Goal: Check status

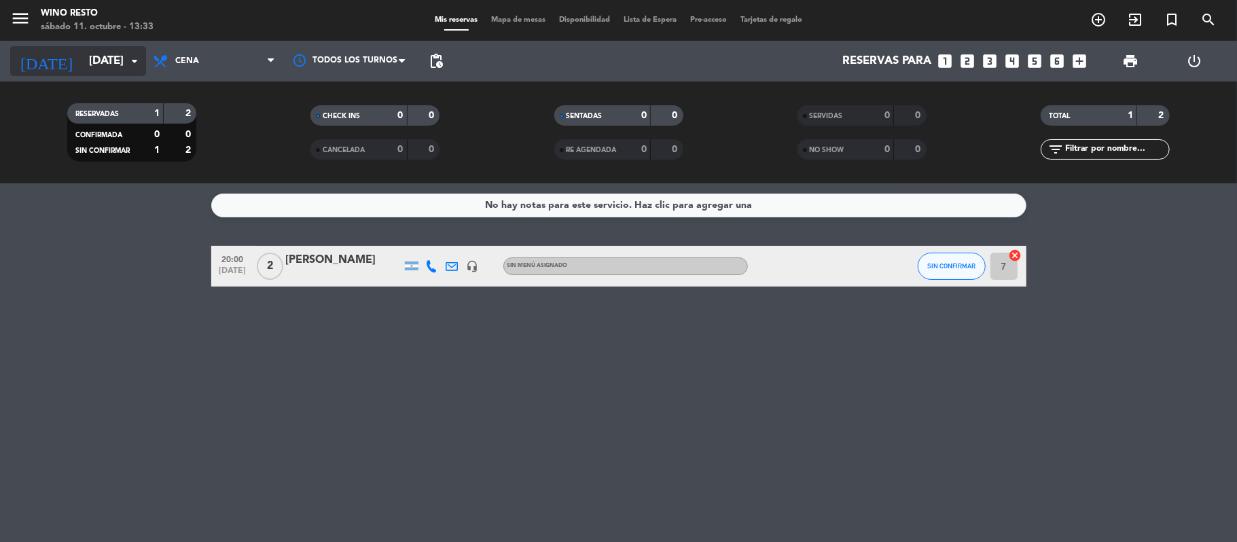
click at [117, 64] on input "[DATE]" at bounding box center [155, 61] width 147 height 26
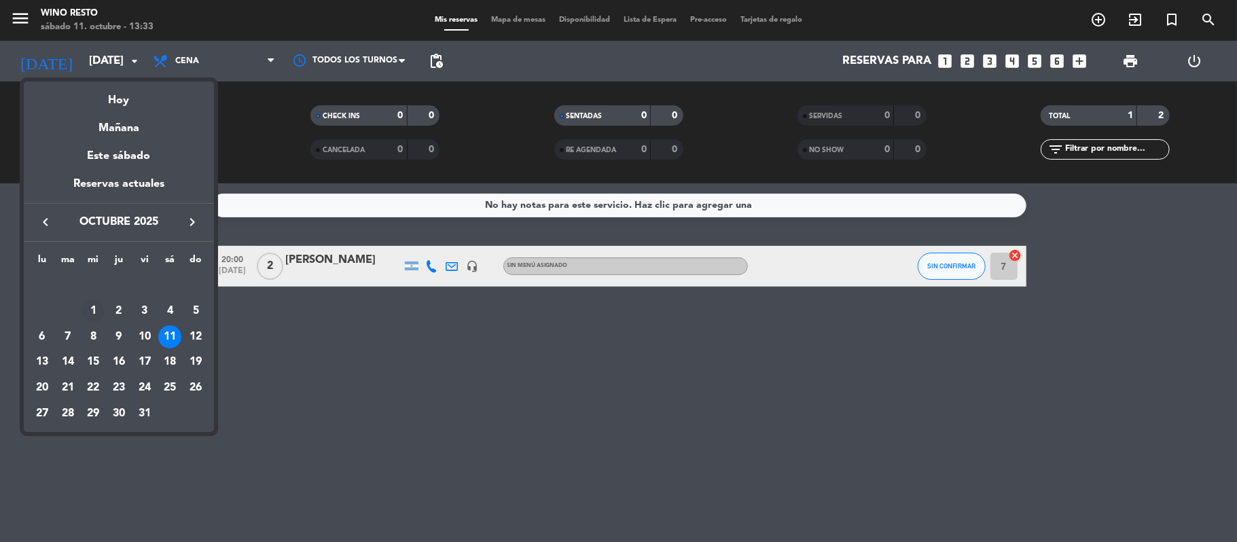
click at [98, 310] on div "1" at bounding box center [92, 310] width 23 height 23
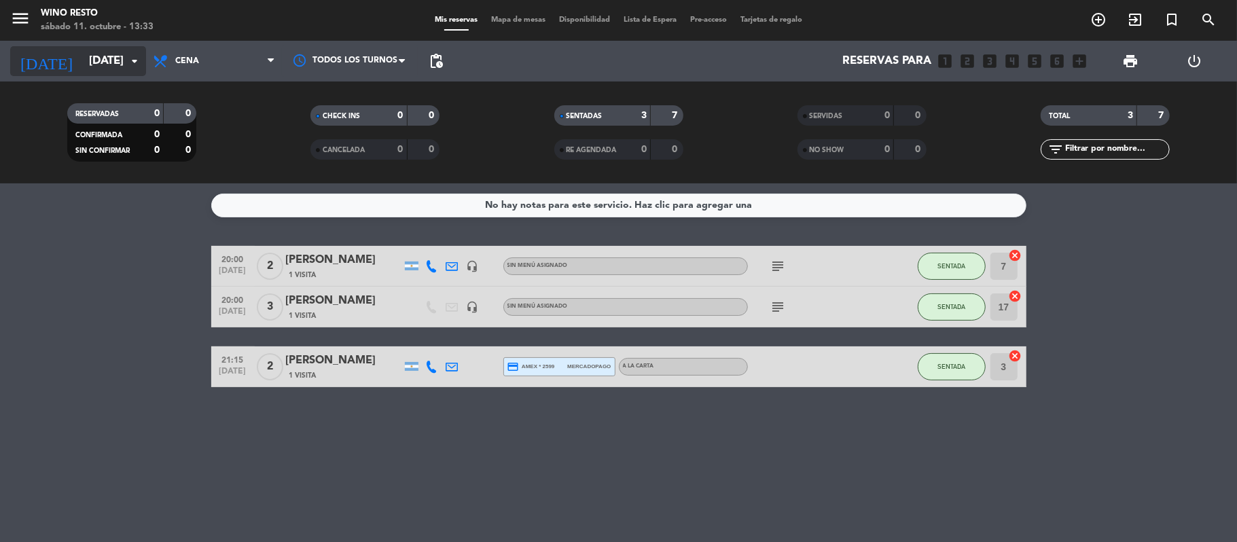
click at [105, 66] on input "[DATE]" at bounding box center [155, 61] width 147 height 26
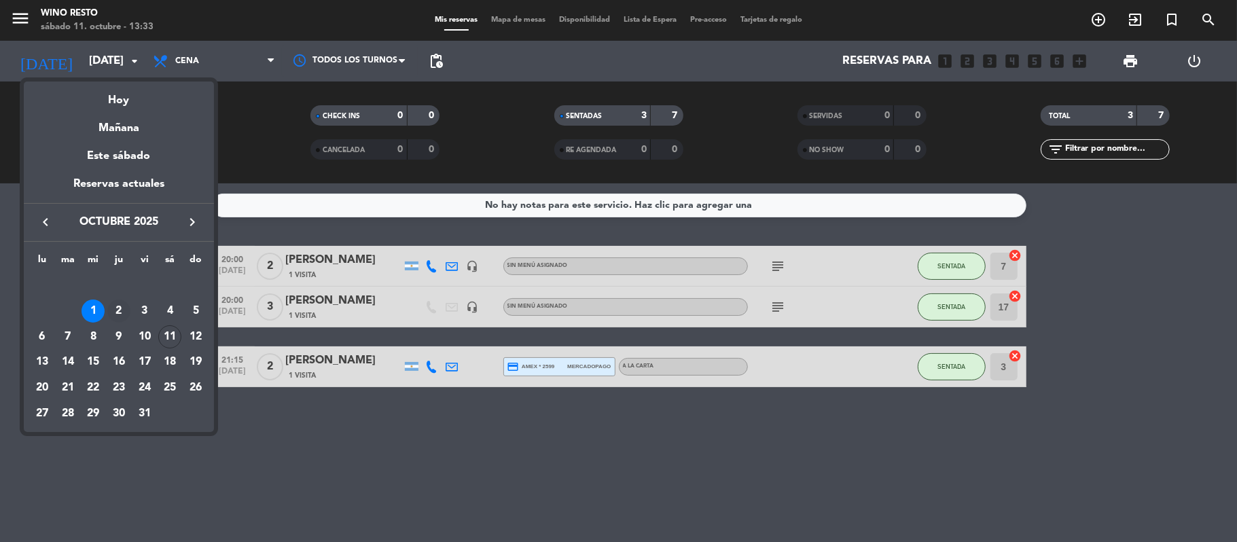
click at [122, 308] on div "2" at bounding box center [118, 310] width 23 height 23
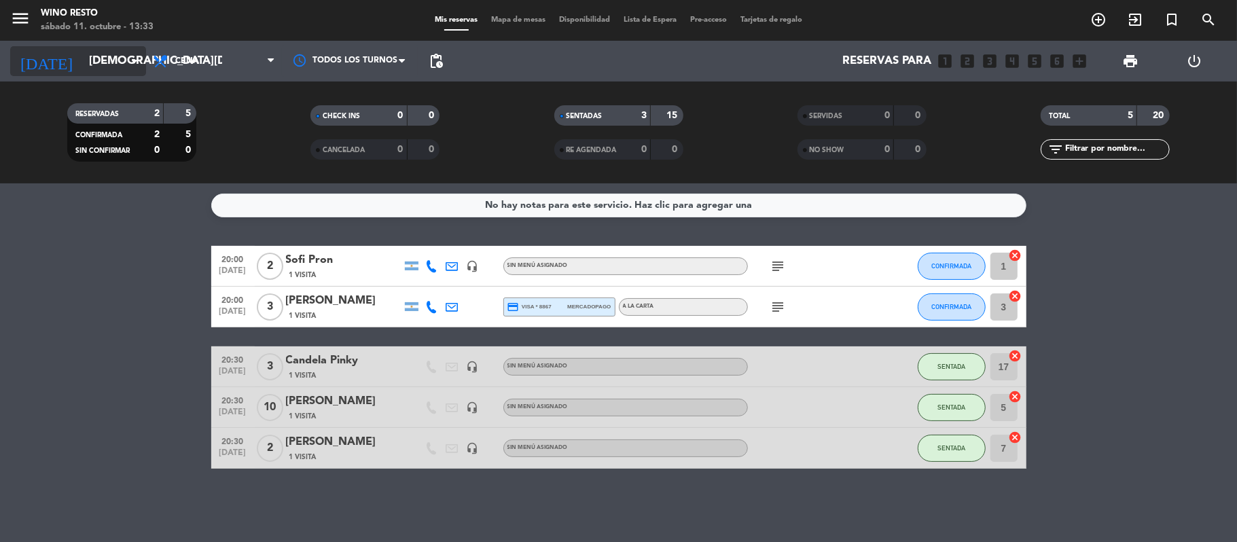
click at [133, 63] on icon "arrow_drop_down" at bounding box center [134, 61] width 16 height 16
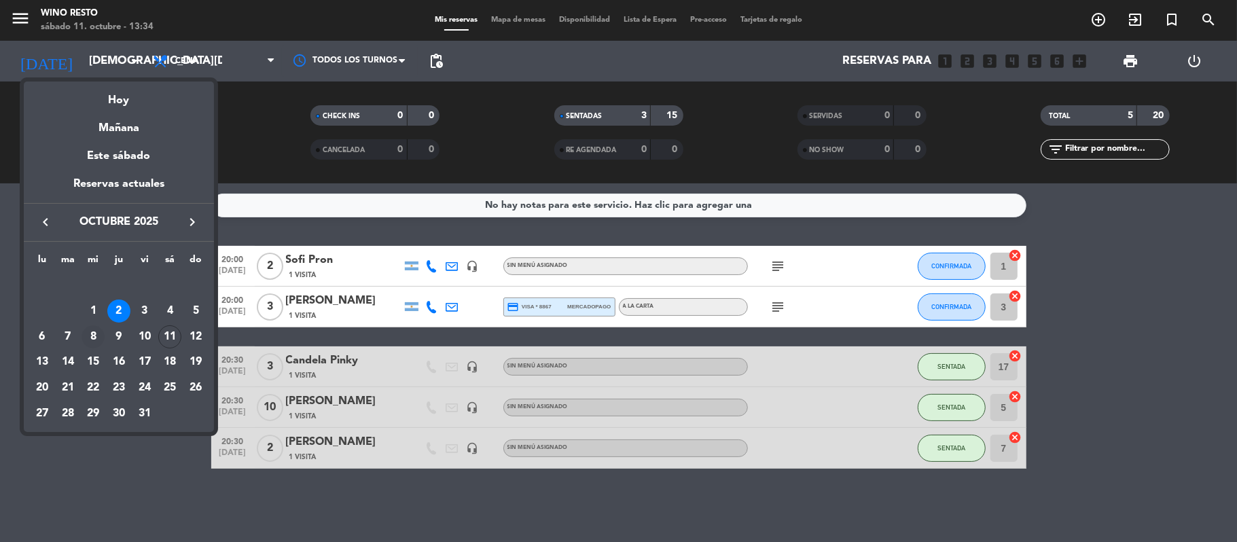
click at [92, 338] on div "8" at bounding box center [92, 336] width 23 height 23
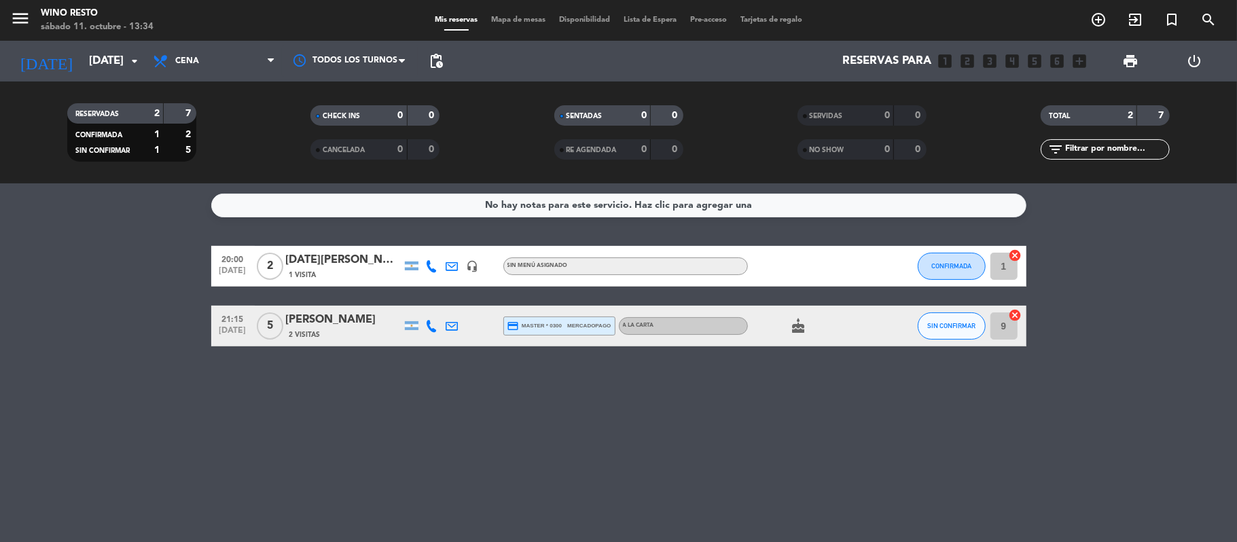
click at [797, 326] on icon "cake" at bounding box center [798, 326] width 16 height 16
click at [602, 384] on div "No hay notas para este servicio. Haz clic para agregar una 20:00 [DATE] 2 [DATE…" at bounding box center [618, 362] width 1237 height 359
click at [86, 57] on input "[DATE]" at bounding box center [155, 61] width 147 height 26
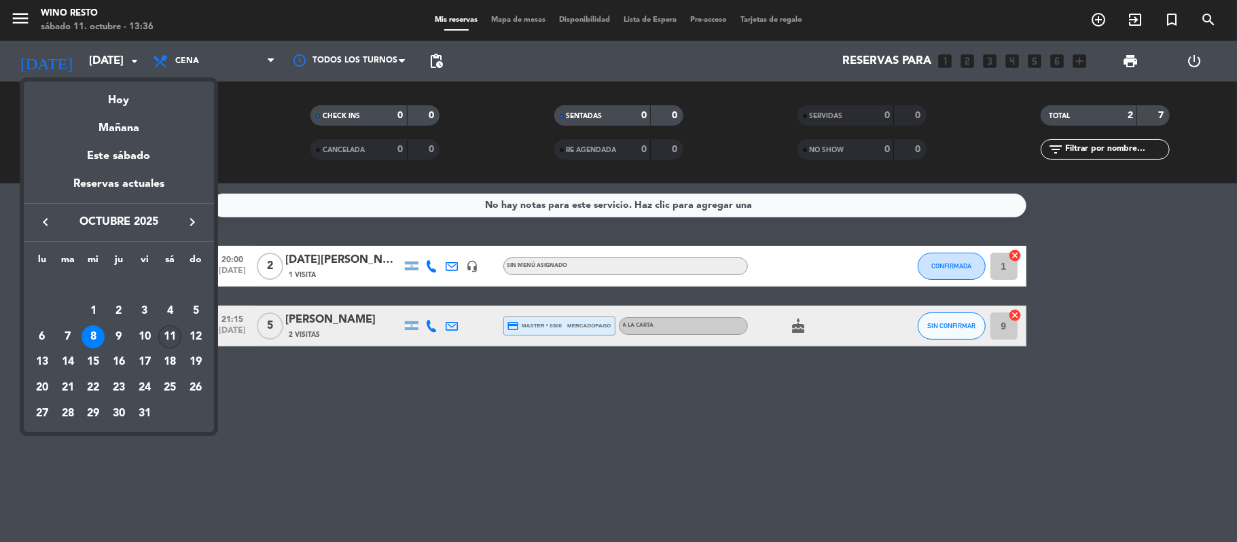
click at [171, 342] on div "11" at bounding box center [169, 336] width 23 height 23
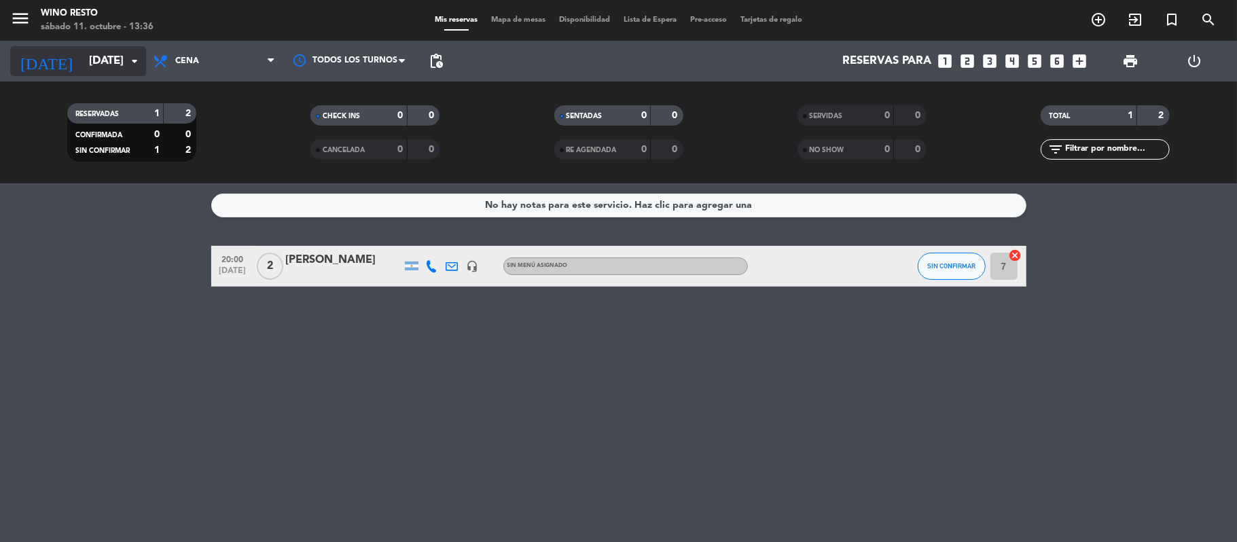
click at [133, 60] on icon "arrow_drop_down" at bounding box center [134, 61] width 16 height 16
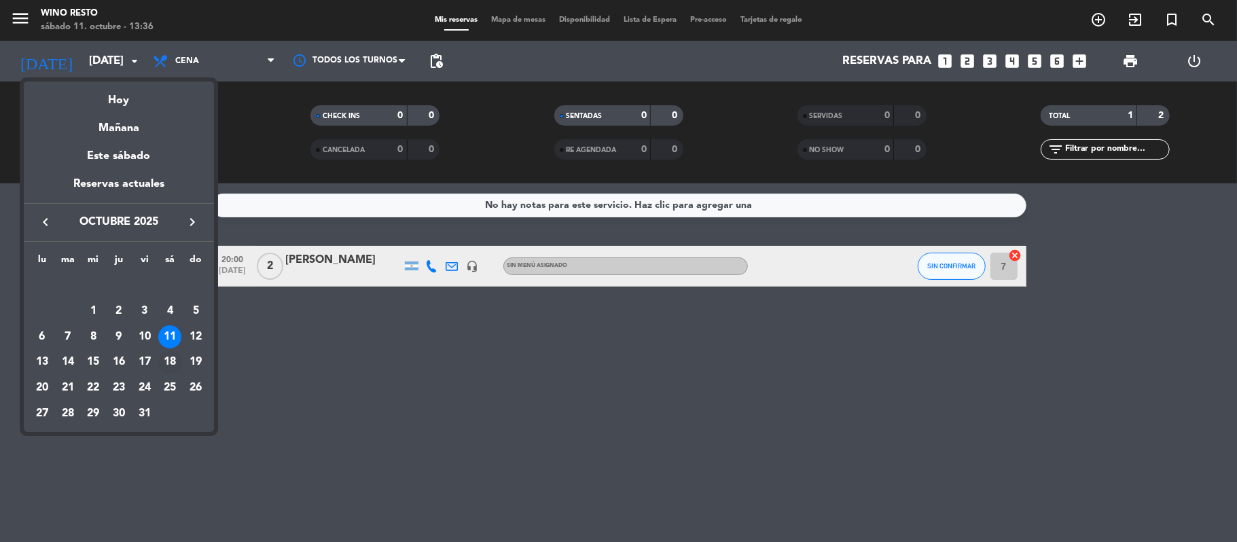
click at [172, 361] on div "18" at bounding box center [169, 361] width 23 height 23
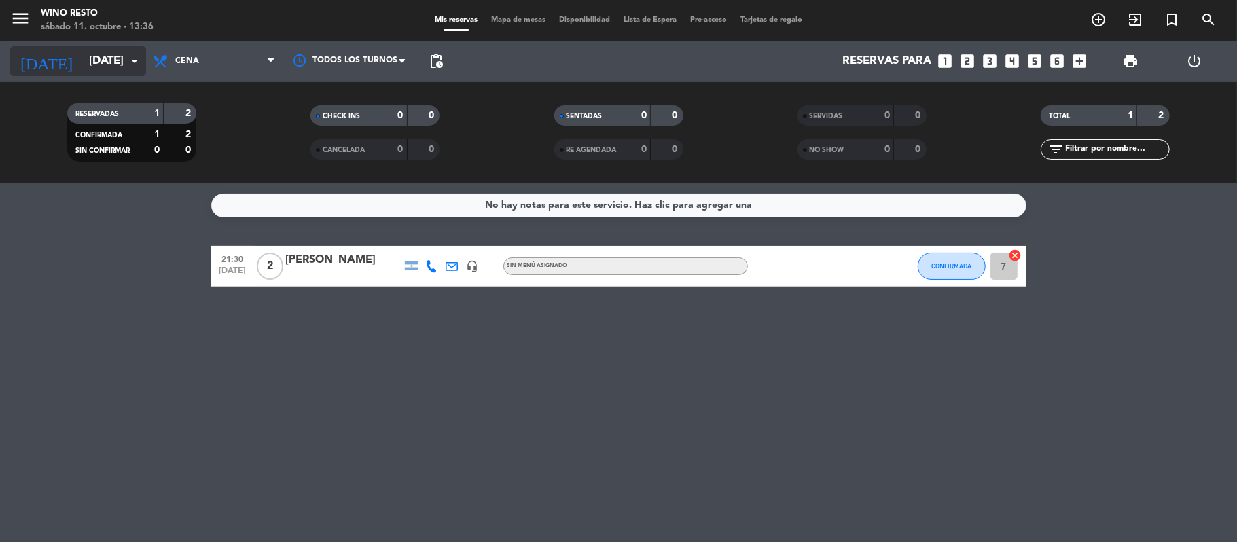
click at [133, 61] on icon "arrow_drop_down" at bounding box center [134, 61] width 16 height 16
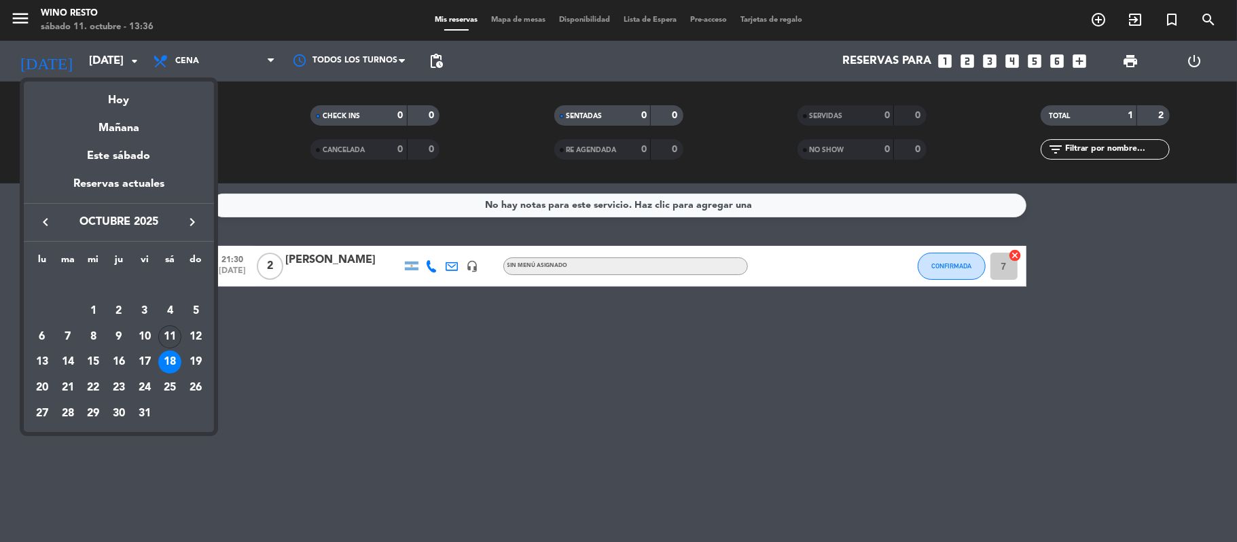
click at [174, 327] on div "11" at bounding box center [169, 336] width 23 height 23
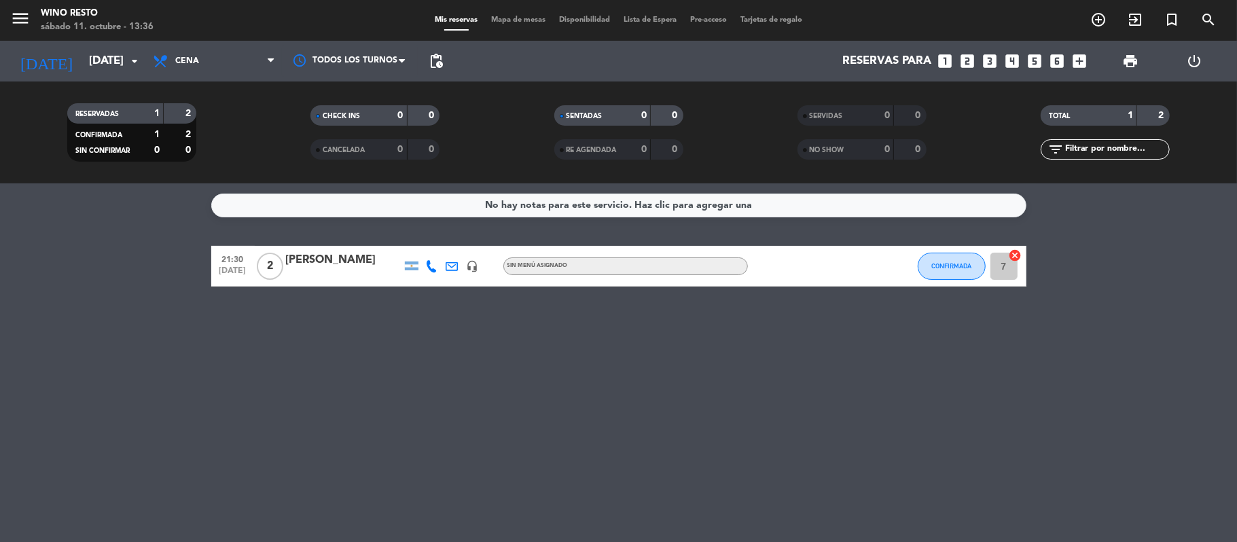
type input "[DATE]"
